Goal: Information Seeking & Learning: Learn about a topic

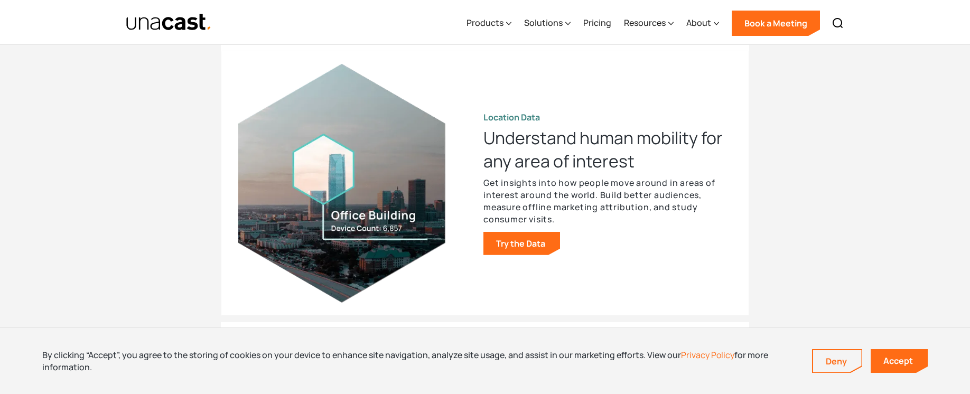
scroll to position [1057, 0]
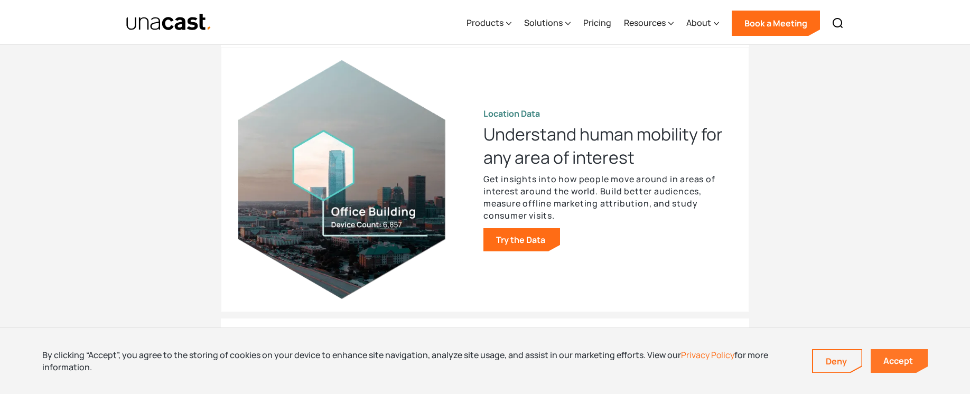
click at [905, 364] on link "Accept" at bounding box center [899, 361] width 57 height 24
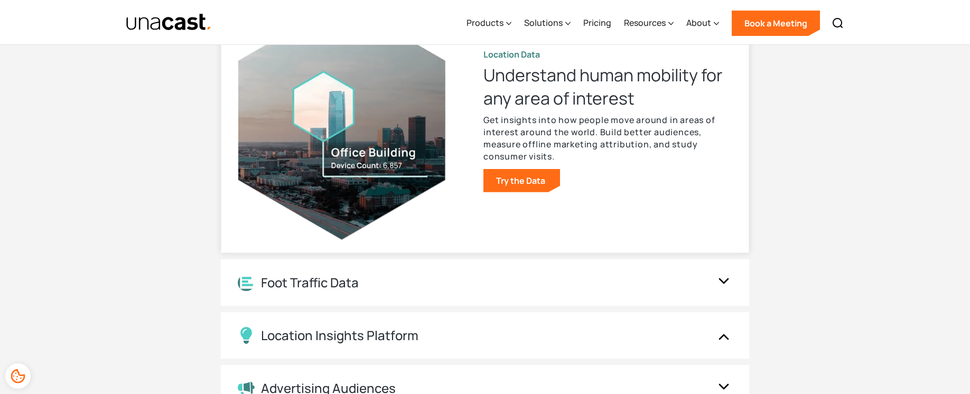
scroll to position [1110, 0]
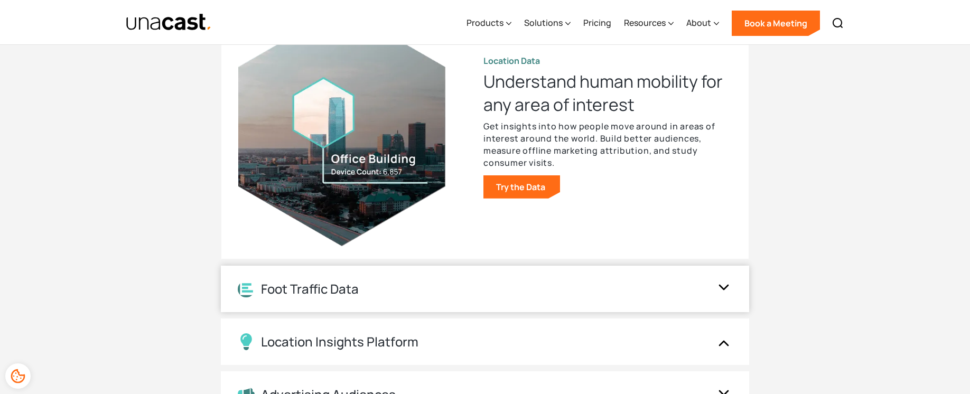
click at [576, 278] on div "Foot Traffic Data" at bounding box center [485, 289] width 528 height 46
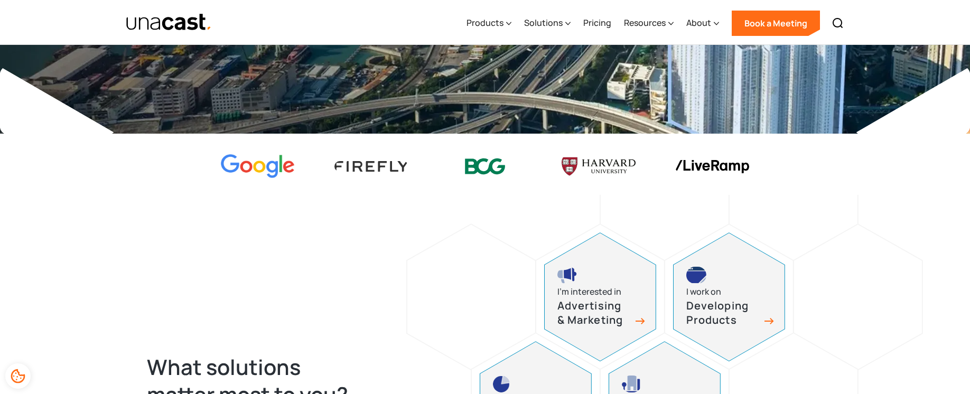
scroll to position [106, 0]
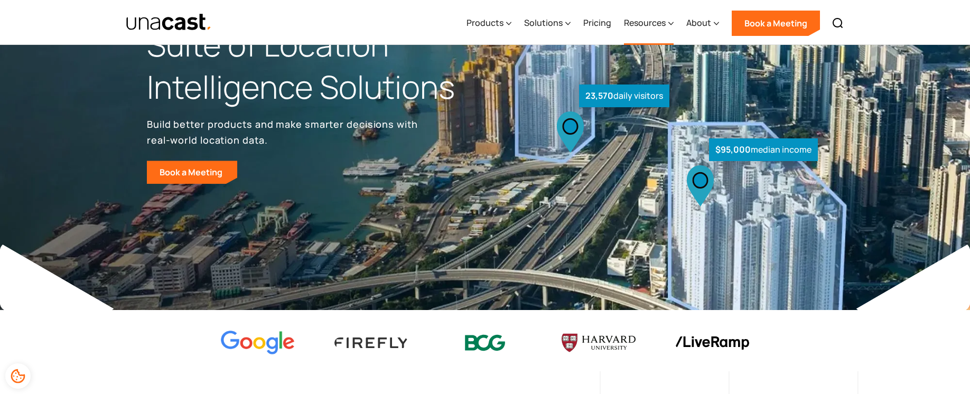
click at [672, 21] on icon at bounding box center [670, 23] width 5 height 11
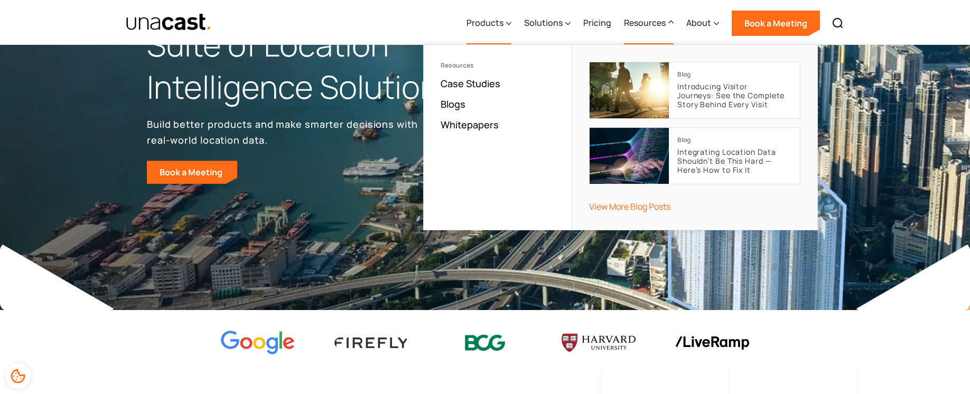
click at [504, 21] on div "Products" at bounding box center [485, 22] width 37 height 13
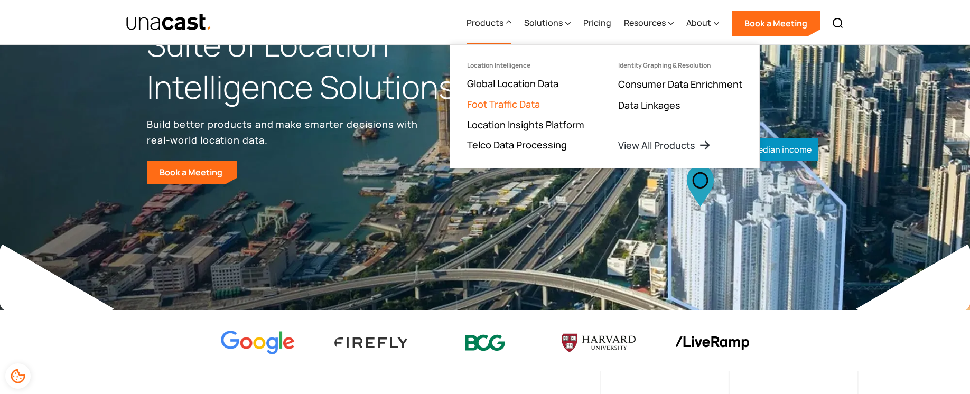
click at [518, 103] on link "Foot Traffic Data" at bounding box center [503, 104] width 73 height 13
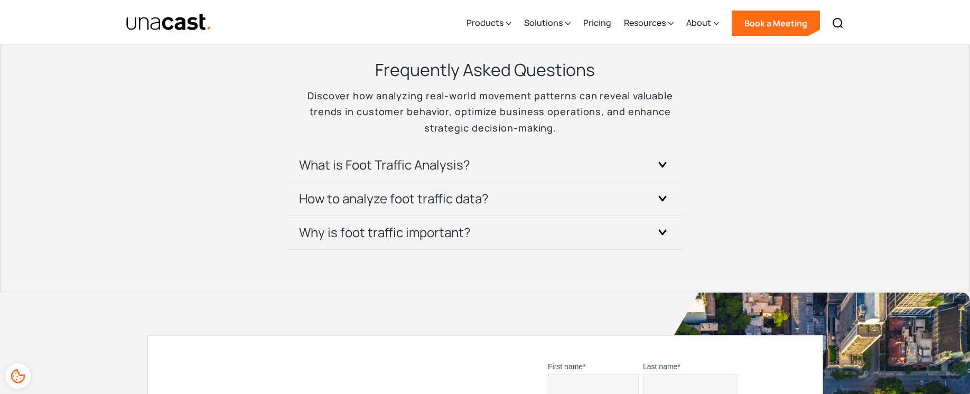
scroll to position [2272, 0]
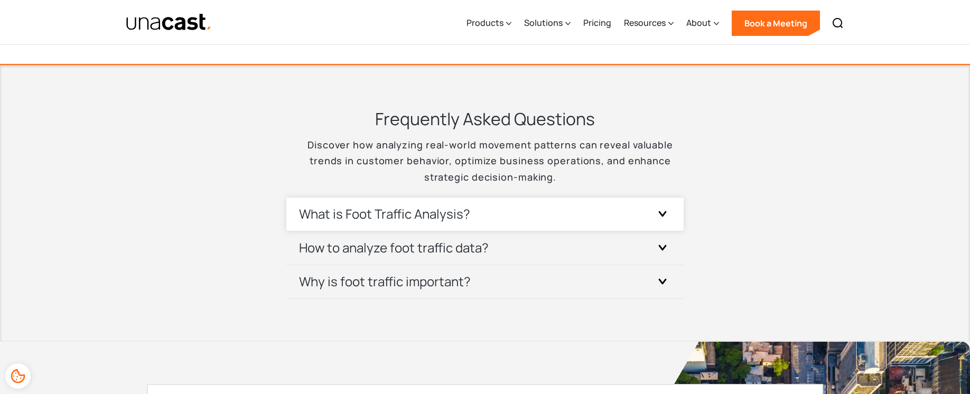
click at [483, 219] on div "What is Foot Traffic Analysis?" at bounding box center [485, 214] width 372 height 33
